Goal: Navigation & Orientation: Find specific page/section

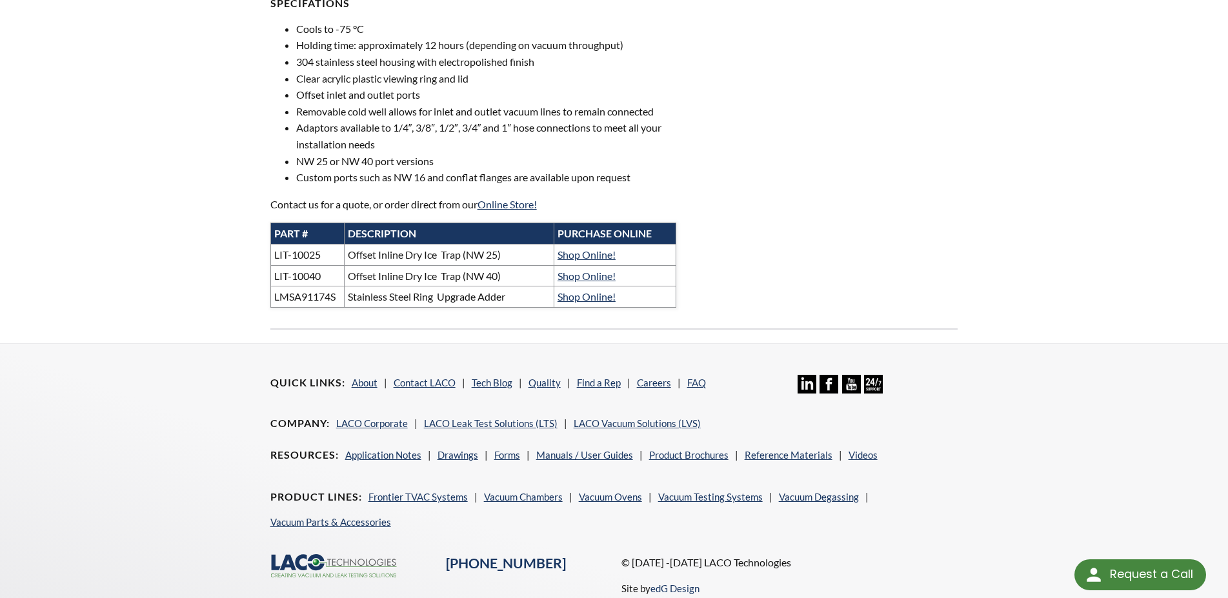
scroll to position [724, 0]
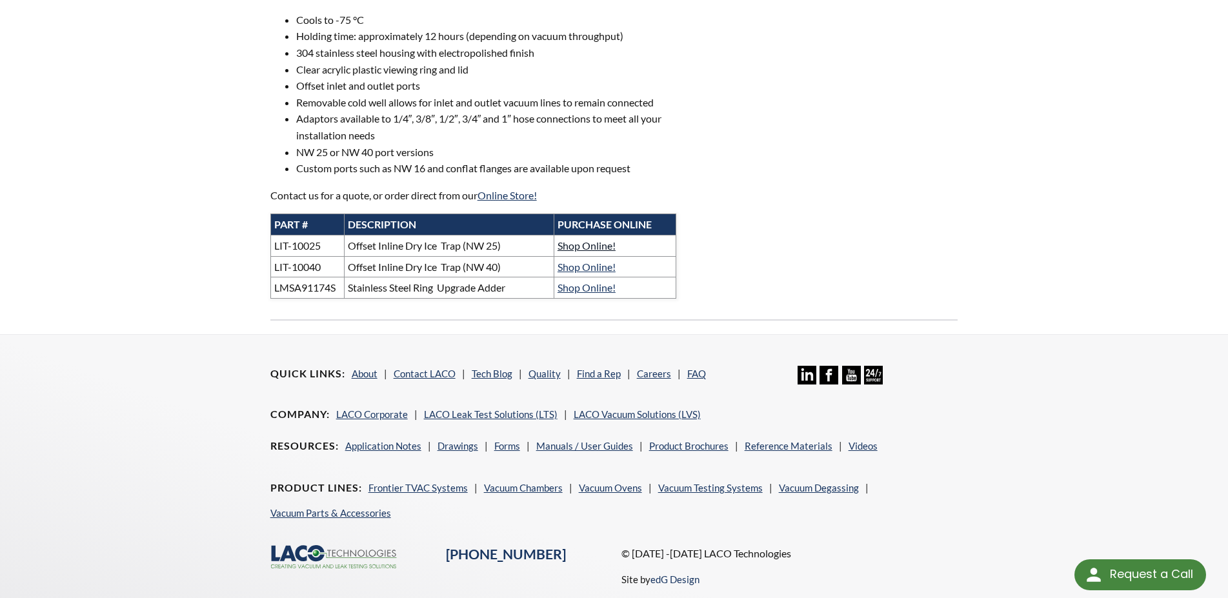
click at [597, 252] on link "Shop Online!" at bounding box center [587, 245] width 58 height 12
